Goal: Information Seeking & Learning: Learn about a topic

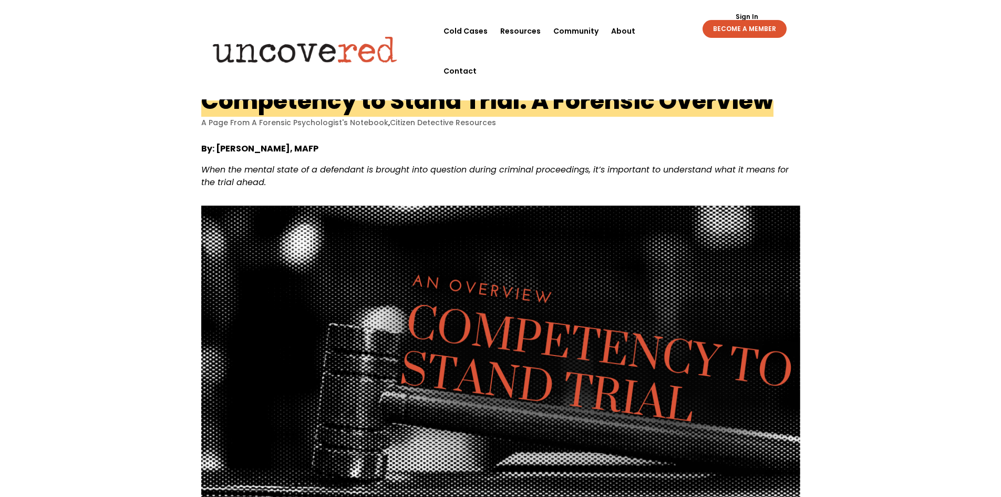
click at [566, 404] on img at bounding box center [500, 356] width 599 height 300
drag, startPoint x: 833, startPoint y: 180, endPoint x: 815, endPoint y: 156, distance: 30.5
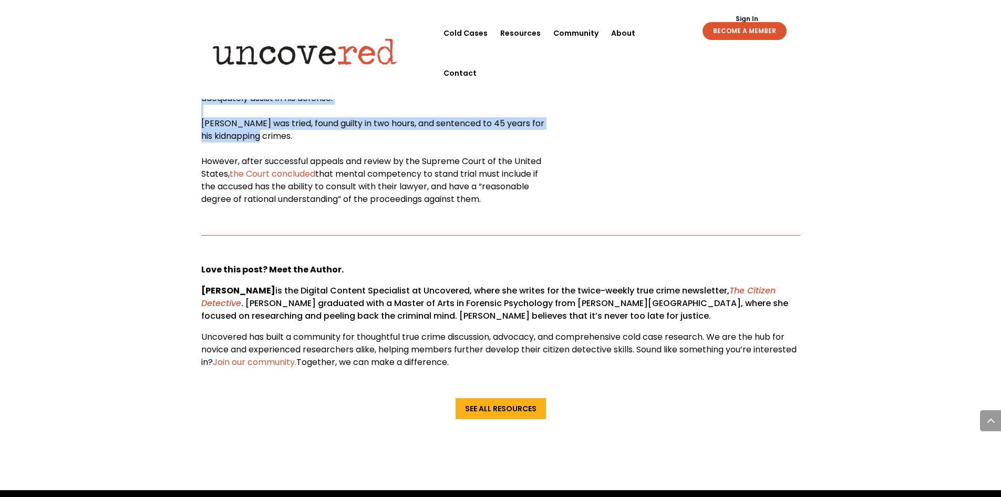
scroll to position [2689, 0]
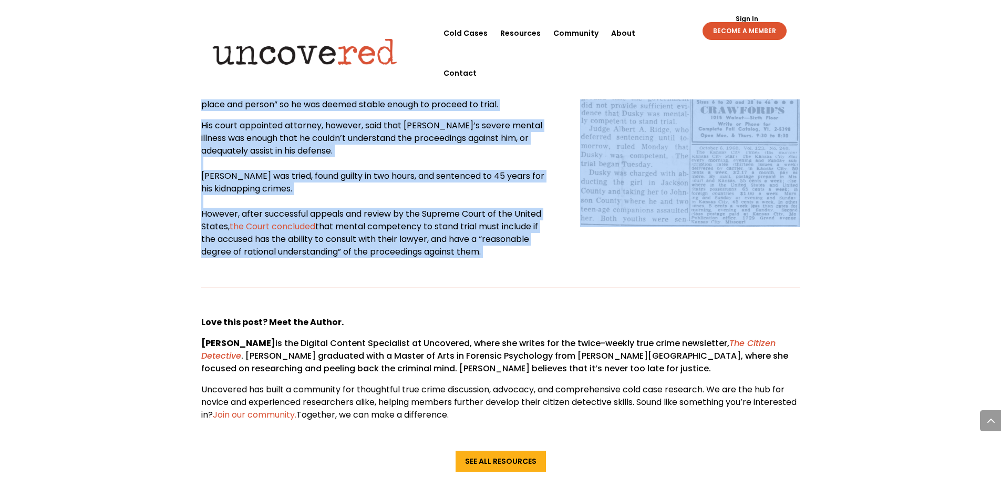
drag, startPoint x: 201, startPoint y: 93, endPoint x: 750, endPoint y: 258, distance: 573.1
copy article "Loremipsum do Sitam Conse: A Elitsedd Eiusmodt I Utla Etdo M Aliquaen Adminimve…"
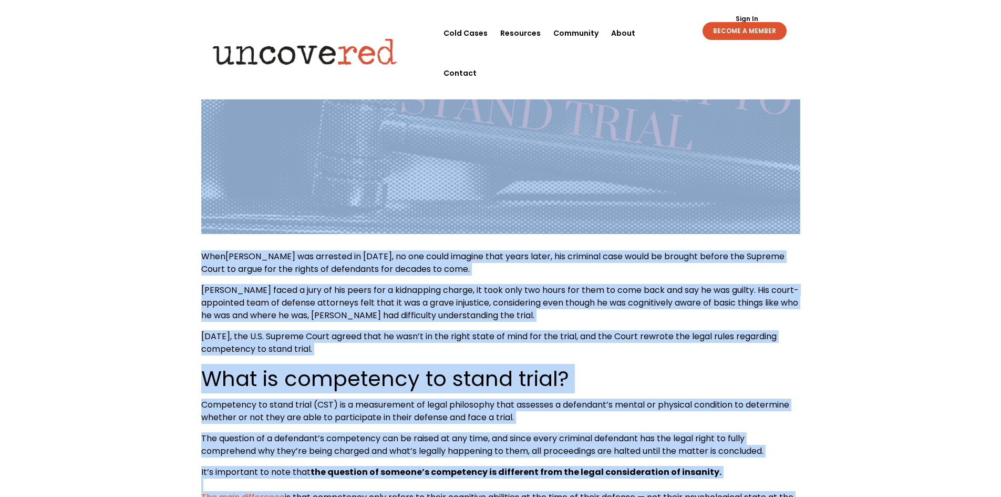
scroll to position [0, 0]
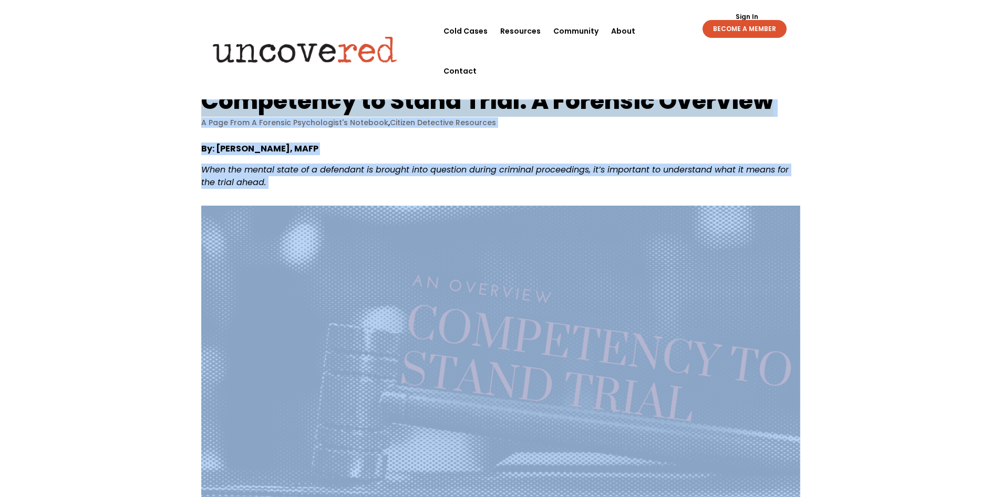
click at [333, 43] on img at bounding box center [305, 49] width 202 height 41
